Goal: Book appointment/travel/reservation

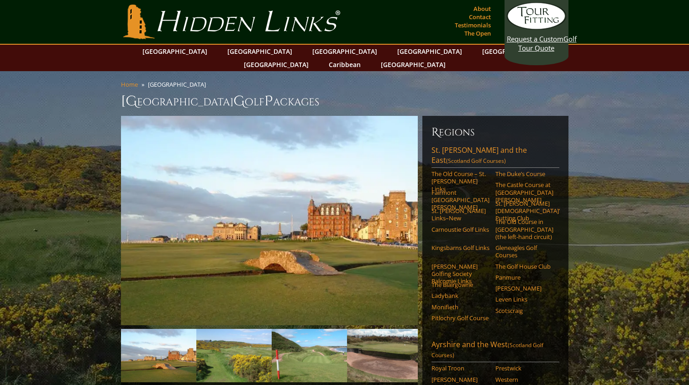
click at [233, 92] on span "G" at bounding box center [238, 101] width 11 height 18
click at [245, 52] on link "[GEOGRAPHIC_DATA]" at bounding box center [260, 51] width 74 height 13
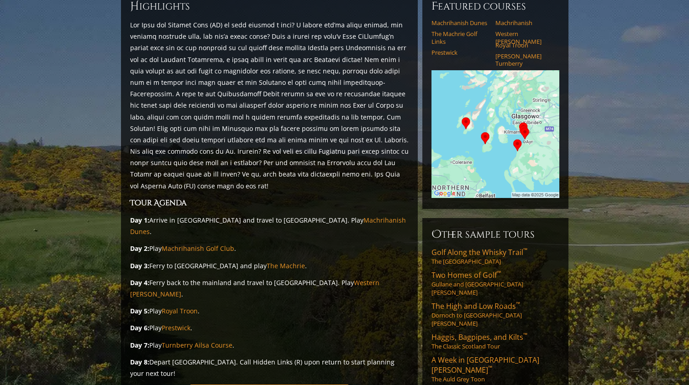
scroll to position [137, 0]
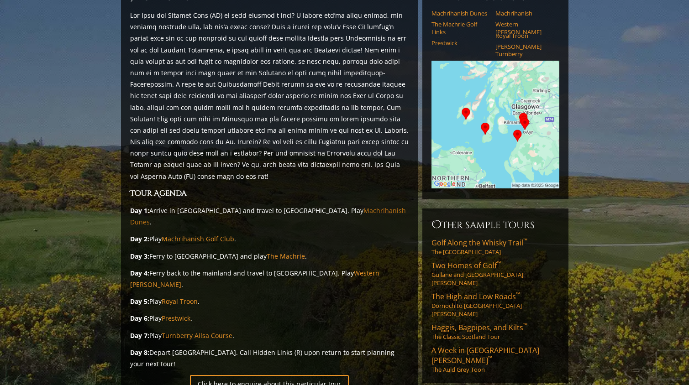
click at [325, 206] on link "Machrihanish Dunes" at bounding box center [268, 216] width 276 height 20
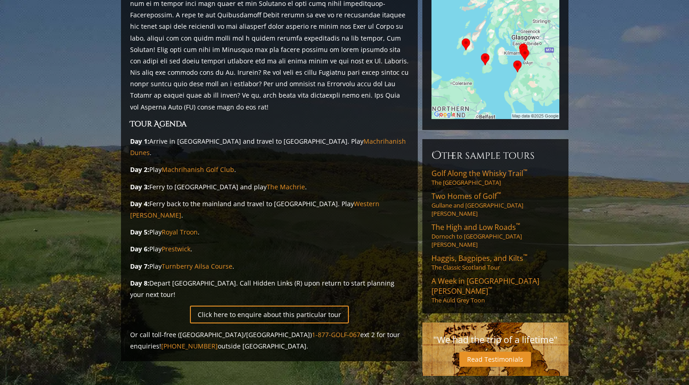
scroll to position [228, 0]
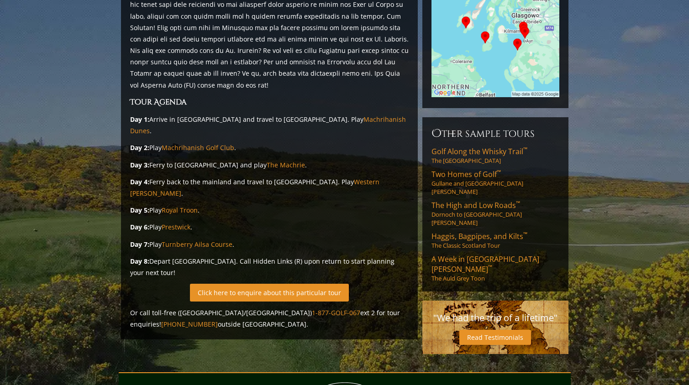
click at [264, 284] on link "Click here to enquire about this particular tour" at bounding box center [269, 293] width 159 height 18
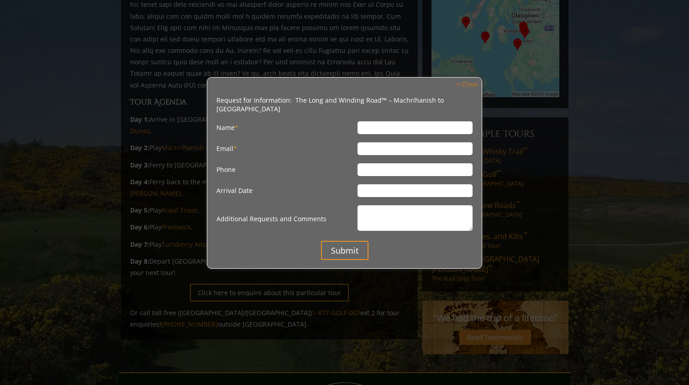
click at [469, 83] on link "× Close" at bounding box center [466, 85] width 31 height 12
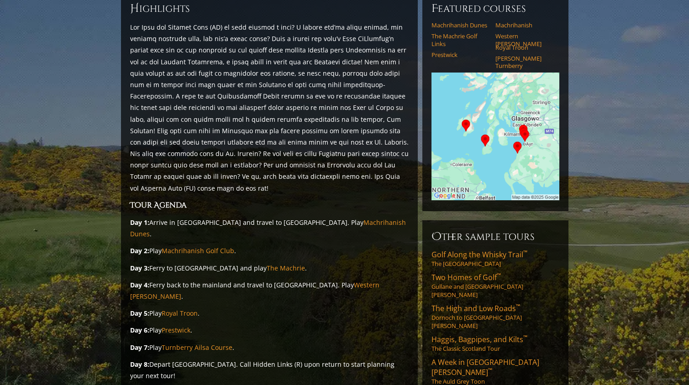
scroll to position [137, 0]
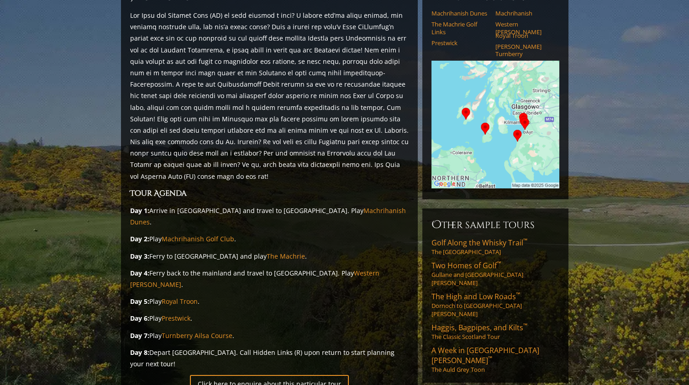
click at [502, 122] on img at bounding box center [495, 125] width 128 height 128
click at [498, 129] on img at bounding box center [495, 125] width 128 height 128
click at [505, 116] on img at bounding box center [495, 125] width 128 height 128
click at [506, 116] on img at bounding box center [495, 125] width 128 height 128
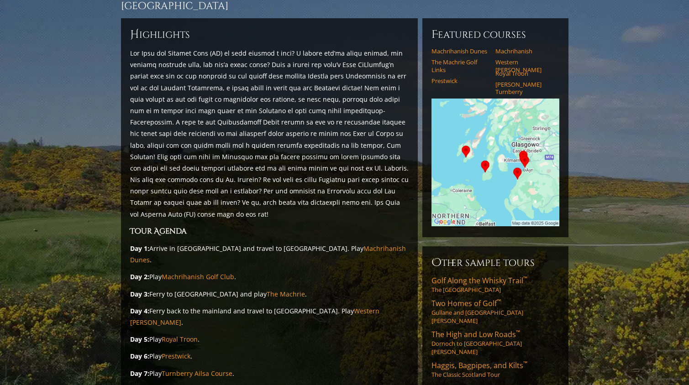
scroll to position [91, 0]
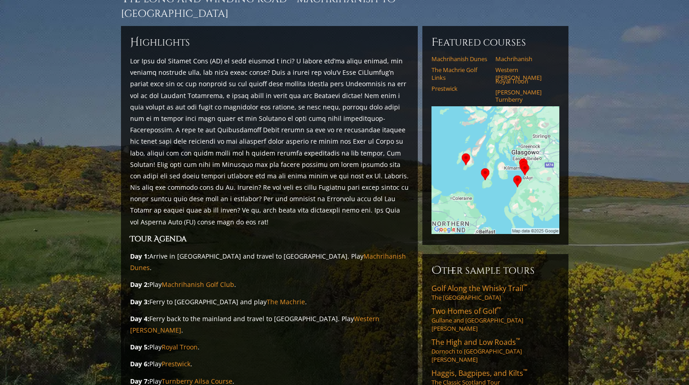
click at [490, 142] on img at bounding box center [495, 170] width 128 height 128
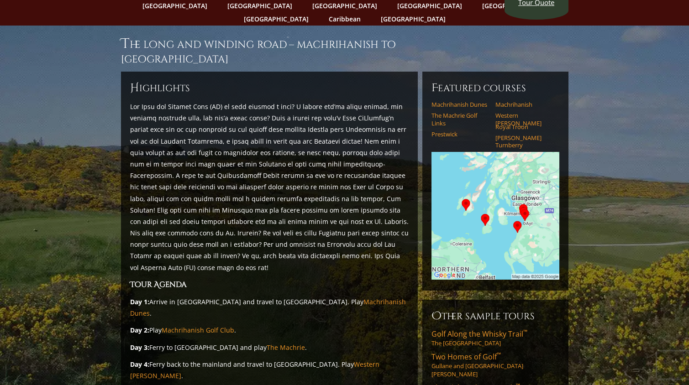
click at [70, 26] on section "The Long and Winding Road ™ – Machrihanish to Ayrshire H ighlights Tour Agenda …" at bounding box center [344, 291] width 689 height 530
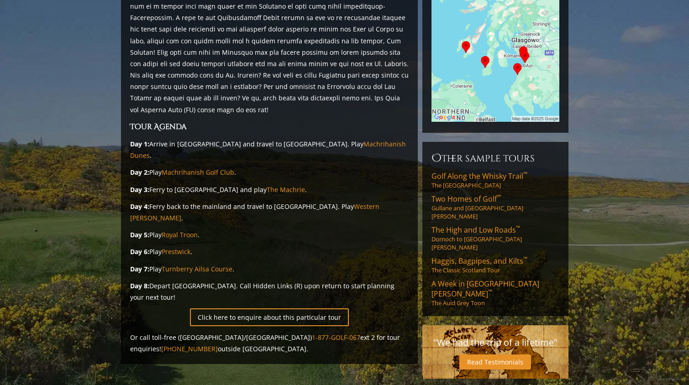
scroll to position [183, 0]
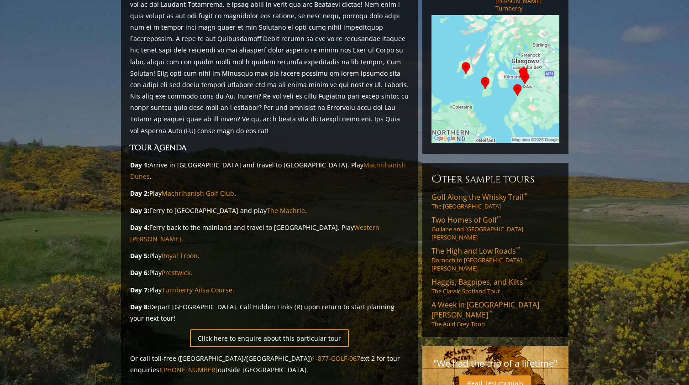
click at [330, 161] on link "Machrihanish Dunes" at bounding box center [268, 171] width 276 height 20
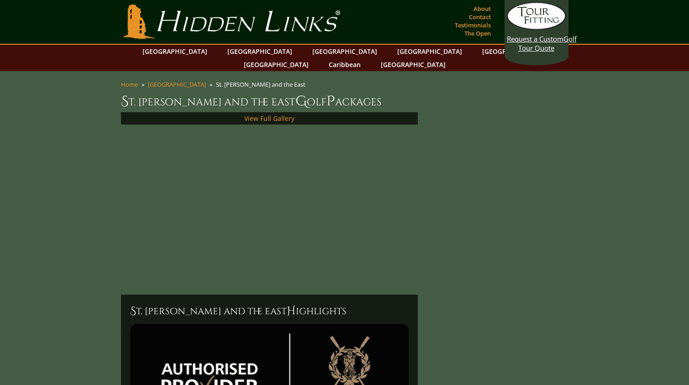
scroll to position [228, 0]
